Goal: Task Accomplishment & Management: Use online tool/utility

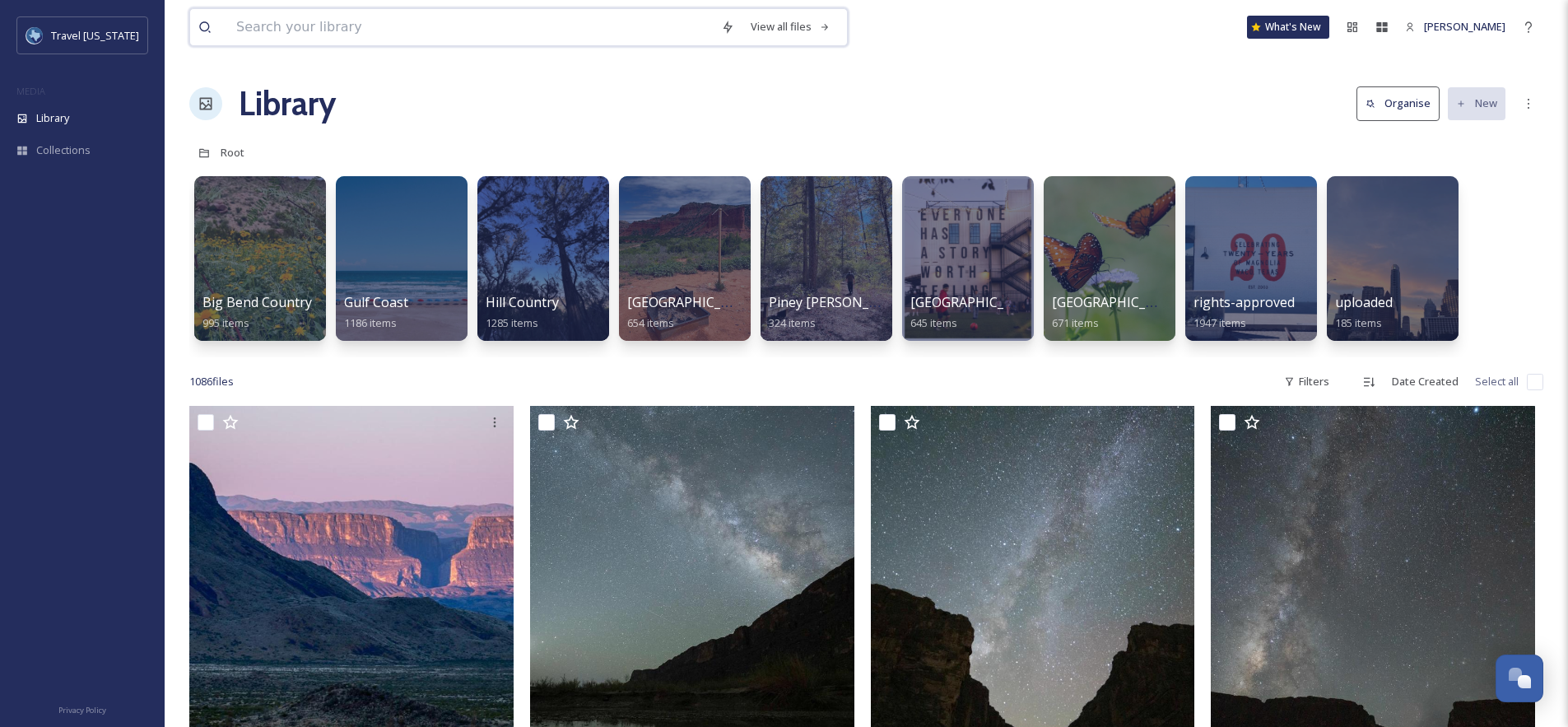
click at [442, 35] on input at bounding box center [471, 27] width 485 height 37
type input "culinary"
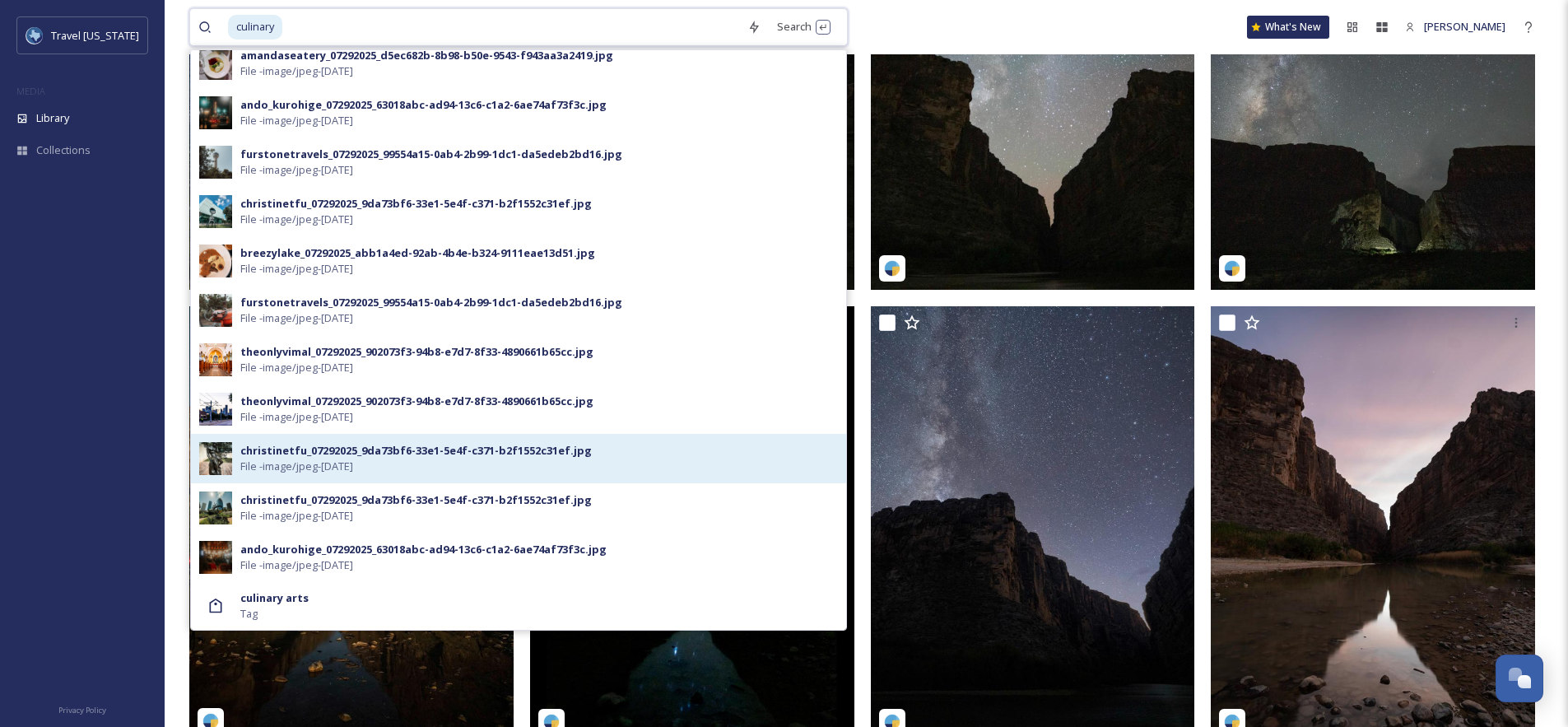
scroll to position [848, 0]
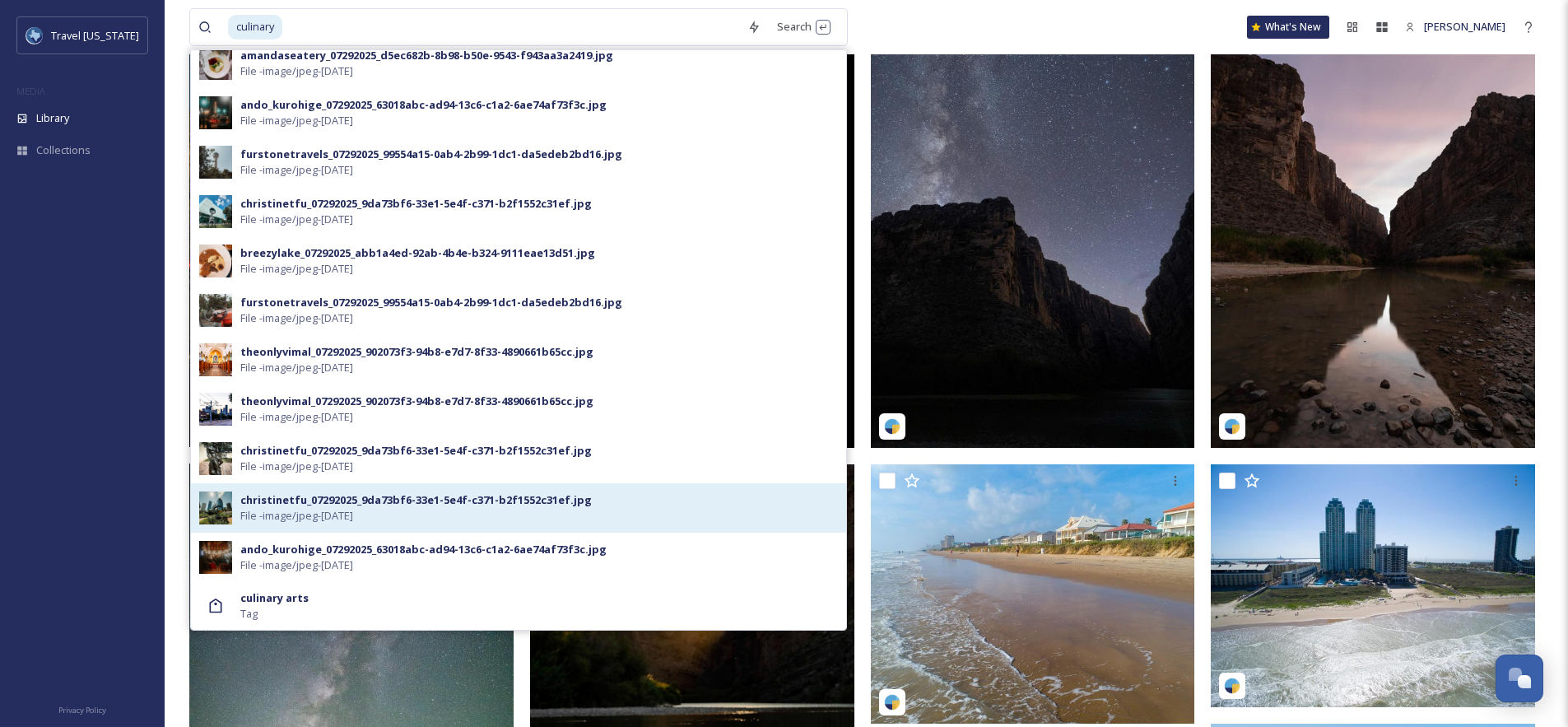
click at [306, 525] on div "christinetfu_07292025_9da73bf6-33e1-5e4f-c371-b2f1552c31ef.jpg File - image/jpe…" at bounding box center [518, 508] width 656 height 49
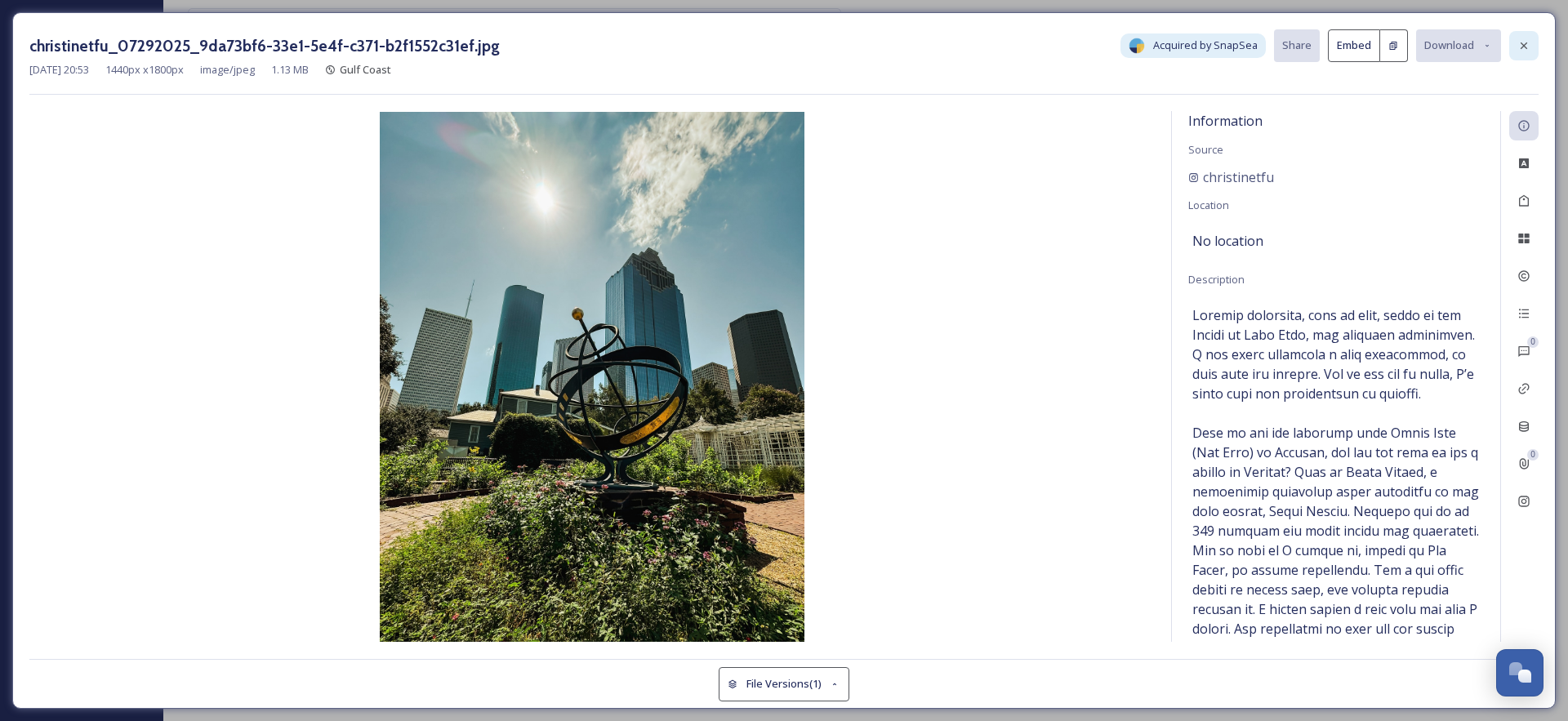
click at [1523, 42] on icon at bounding box center [1524, 45] width 13 height 13
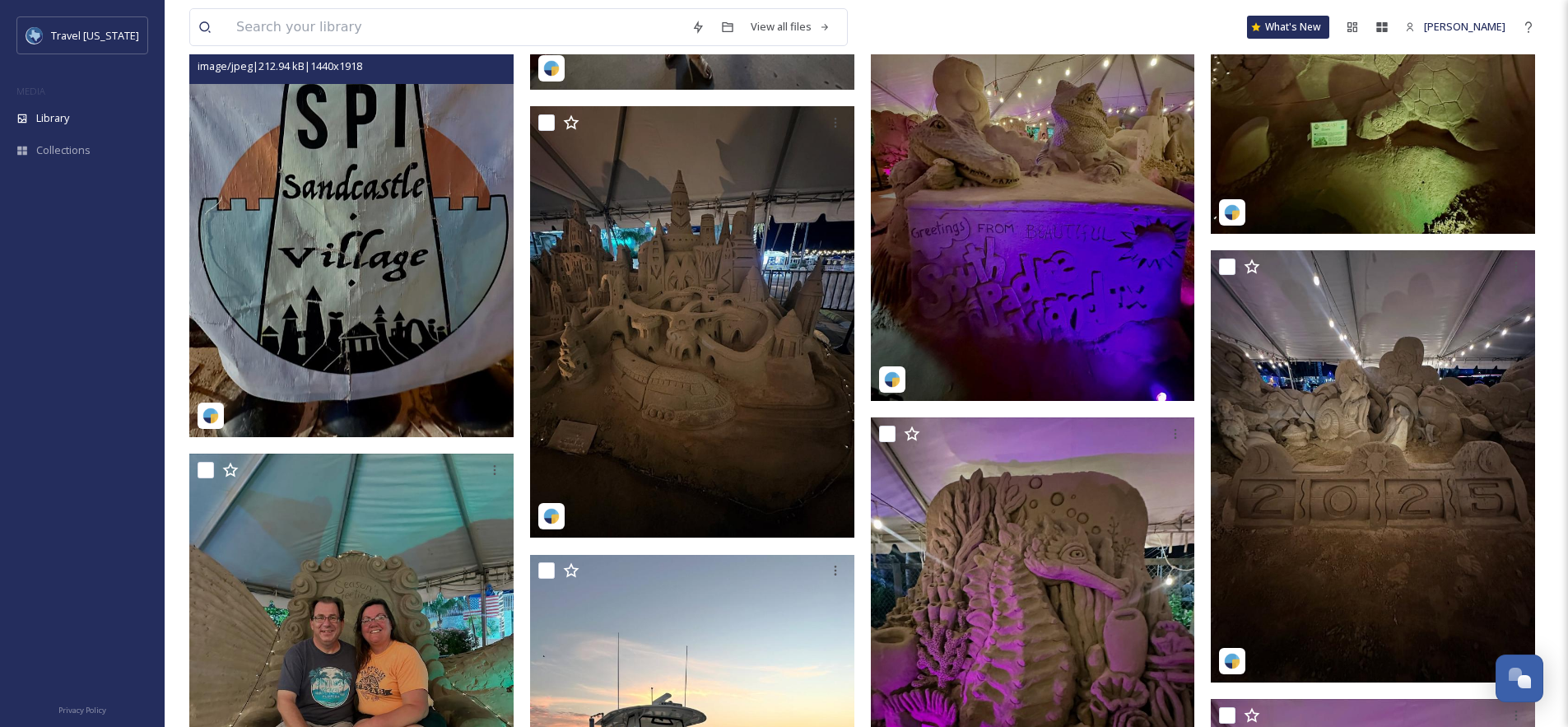
scroll to position [4787, 0]
